Goal: Information Seeking & Learning: Learn about a topic

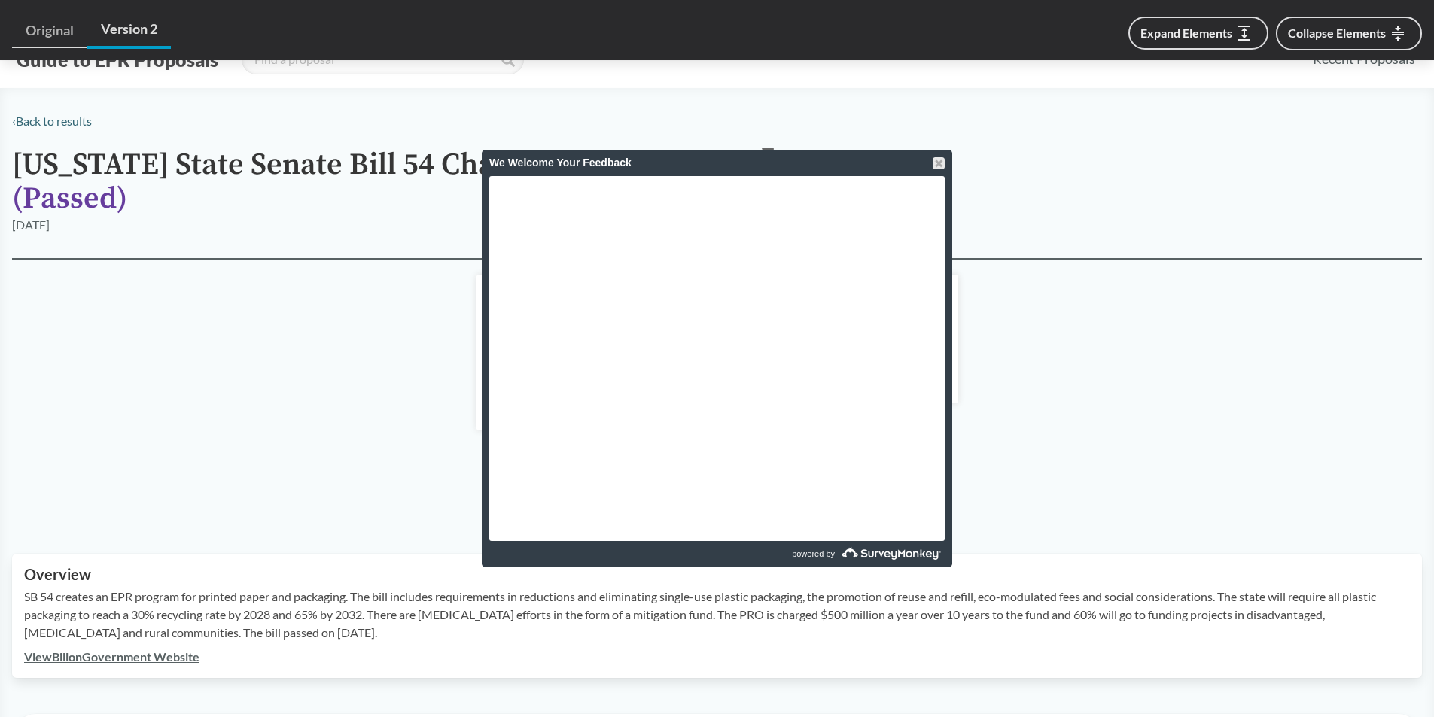
scroll to position [979, 0]
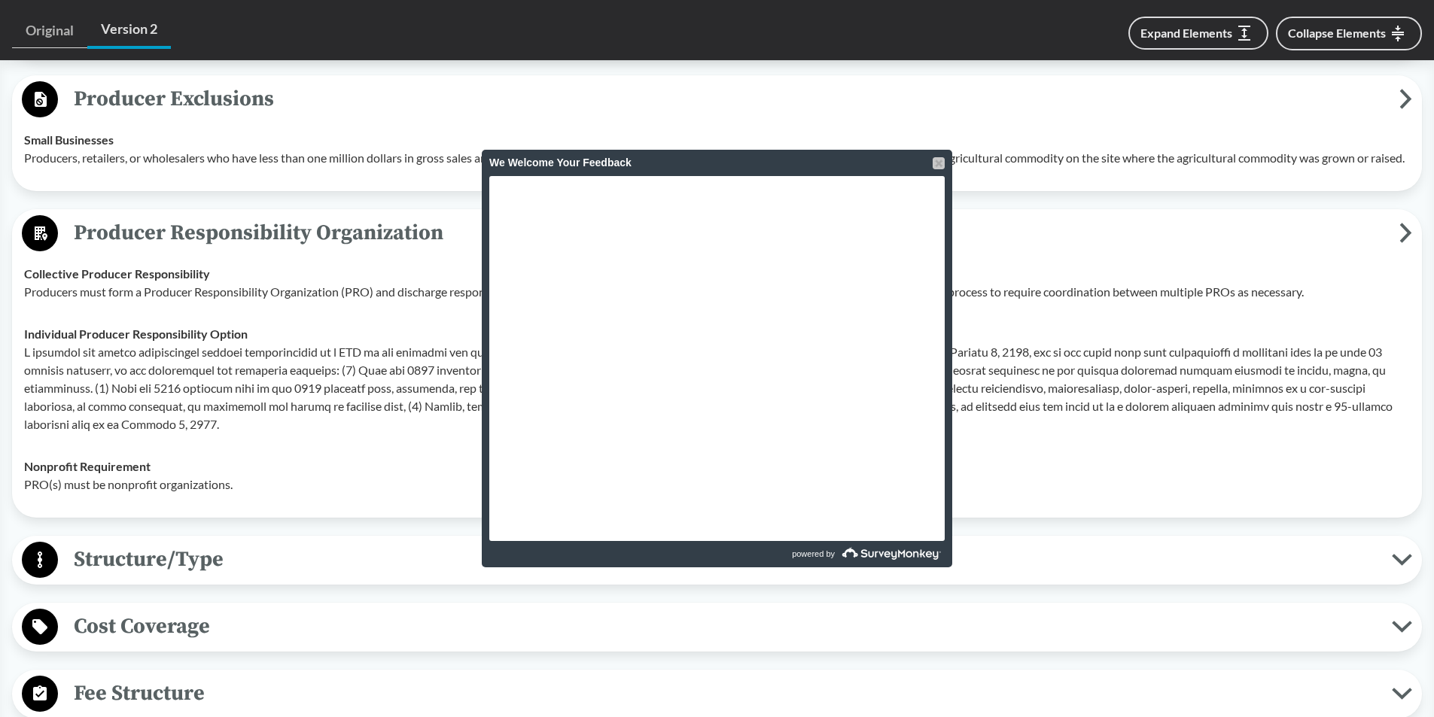
click at [943, 163] on div at bounding box center [939, 163] width 12 height 12
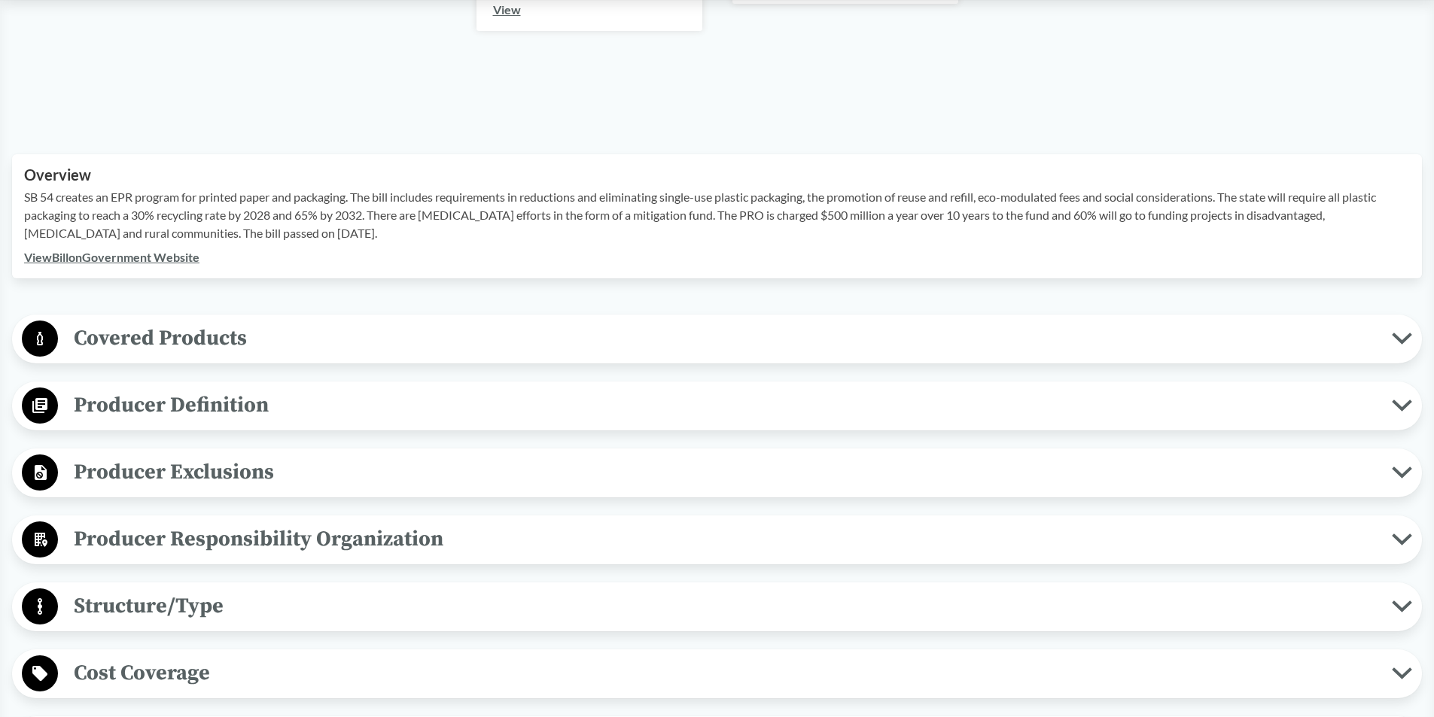
scroll to position [400, 0]
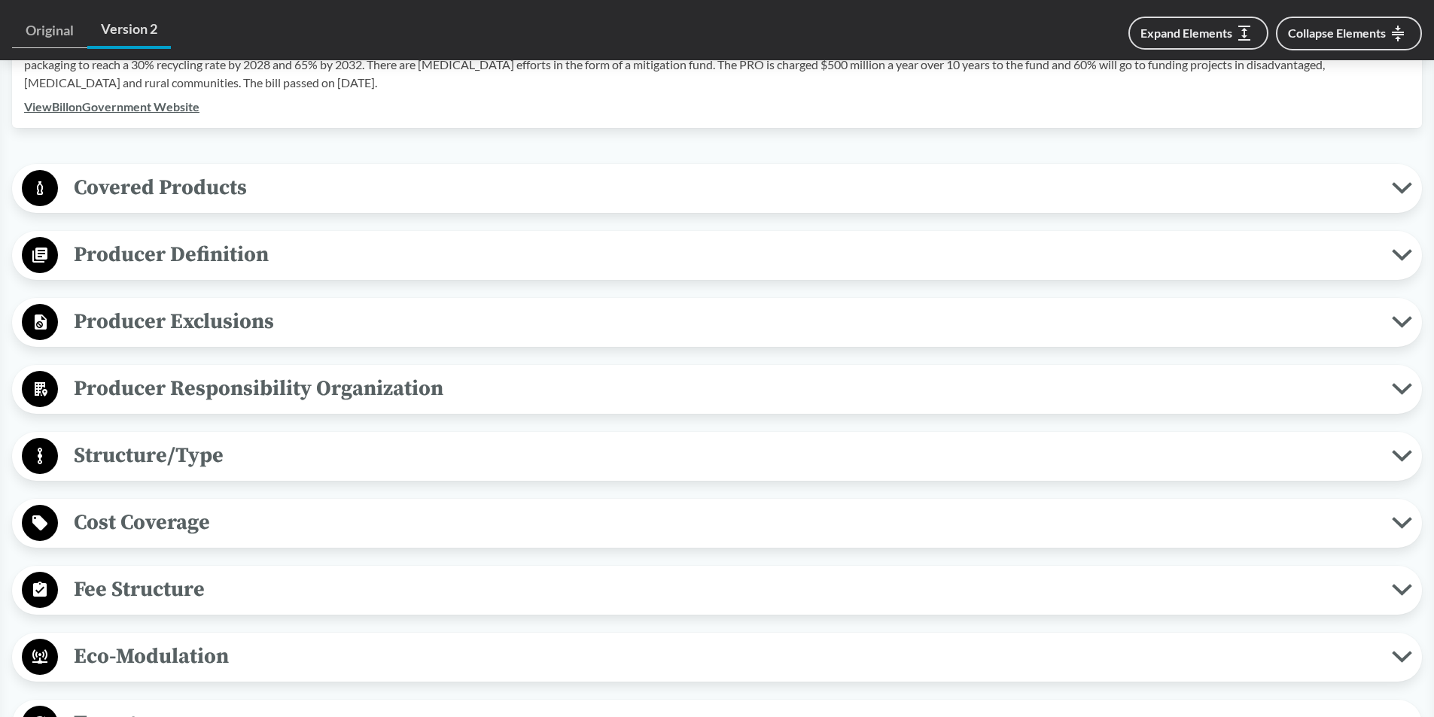
click at [330, 181] on span "Covered Products" at bounding box center [725, 188] width 1334 height 34
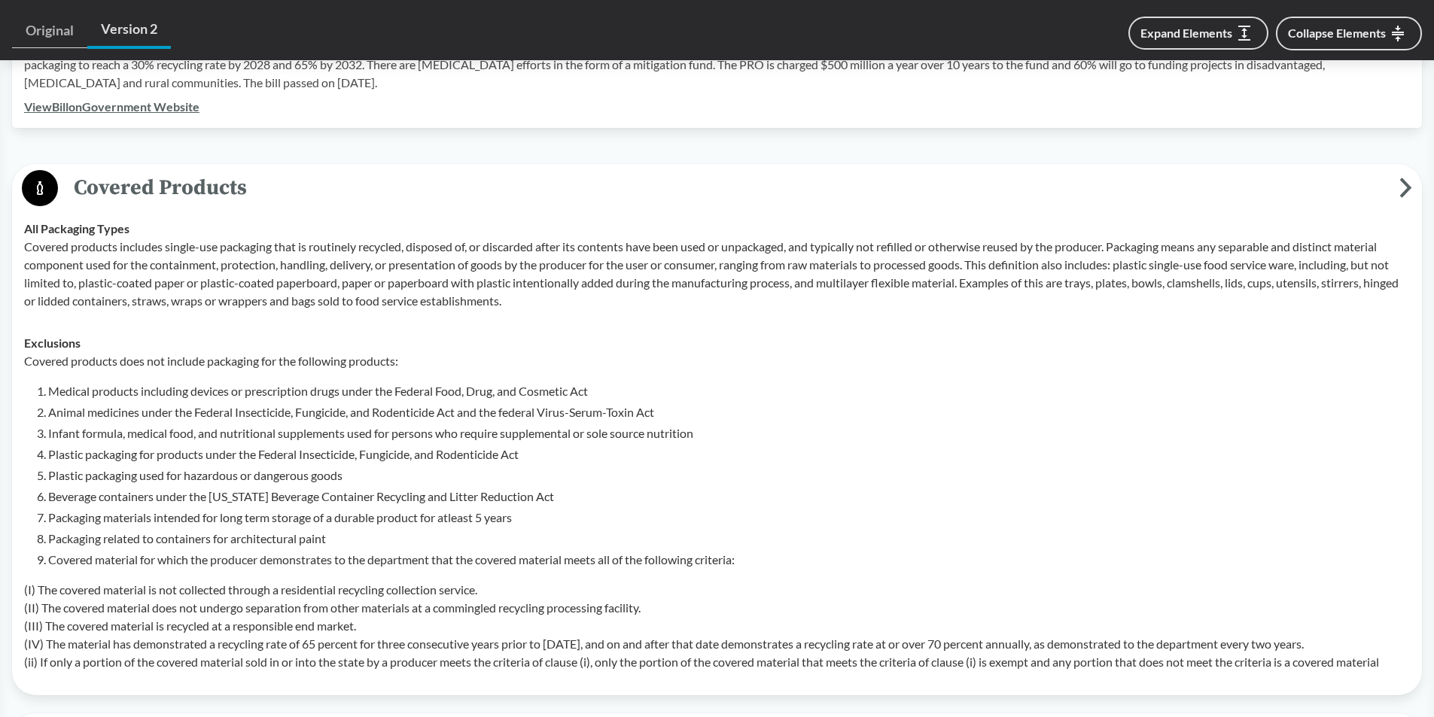
scroll to position [0, 0]
click at [808, 409] on li "Animal medicines under the Federal Insecticide, Fungicide, and Rodenticide Act …" at bounding box center [729, 412] width 1362 height 18
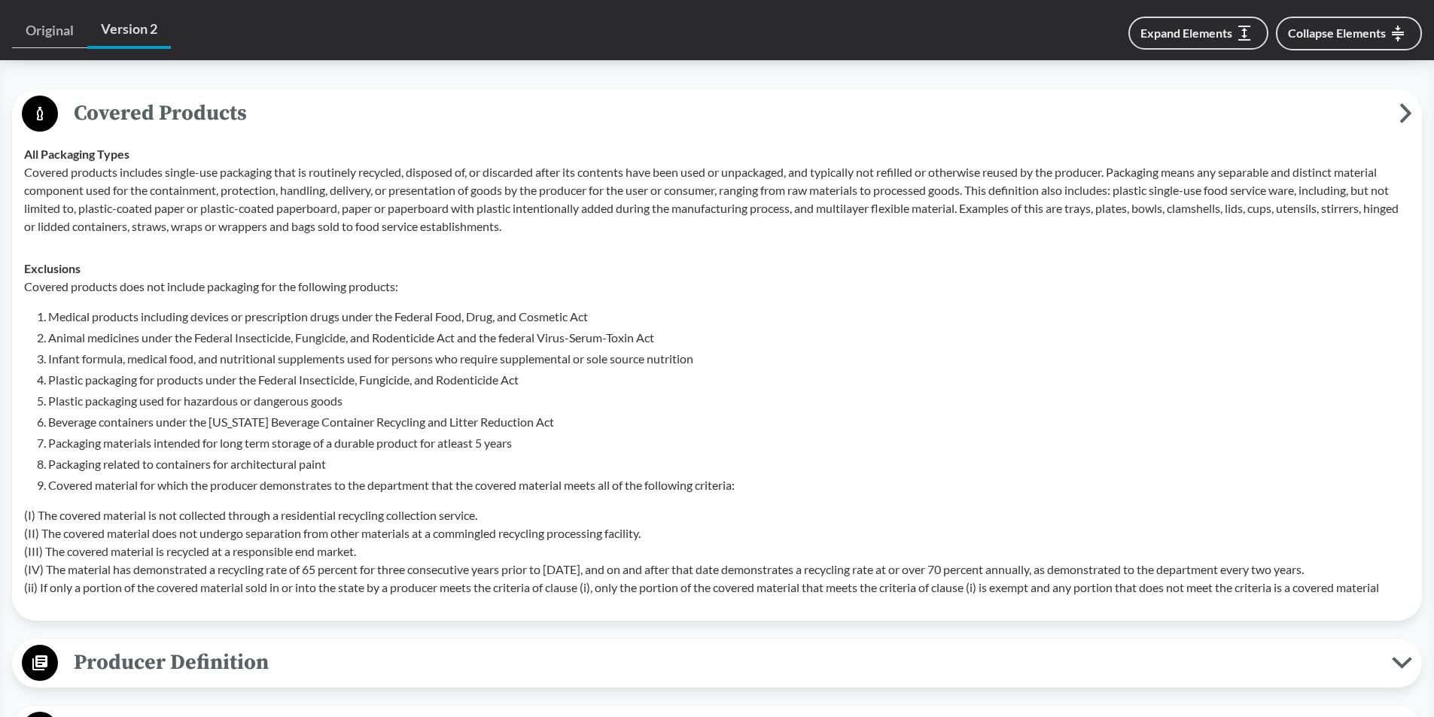
scroll to position [626, 0]
